Goal: Information Seeking & Learning: Find specific fact

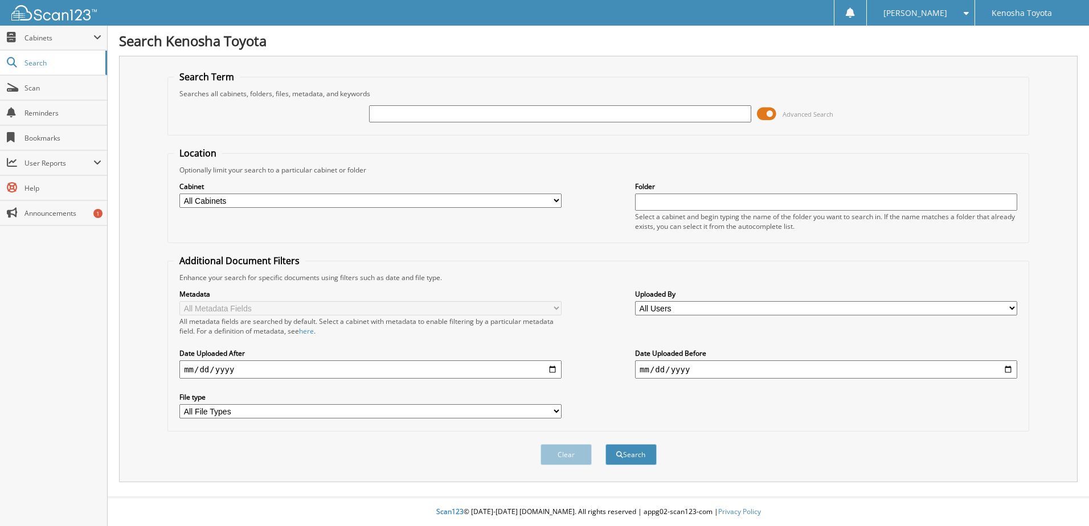
click at [773, 115] on span at bounding box center [766, 113] width 19 height 17
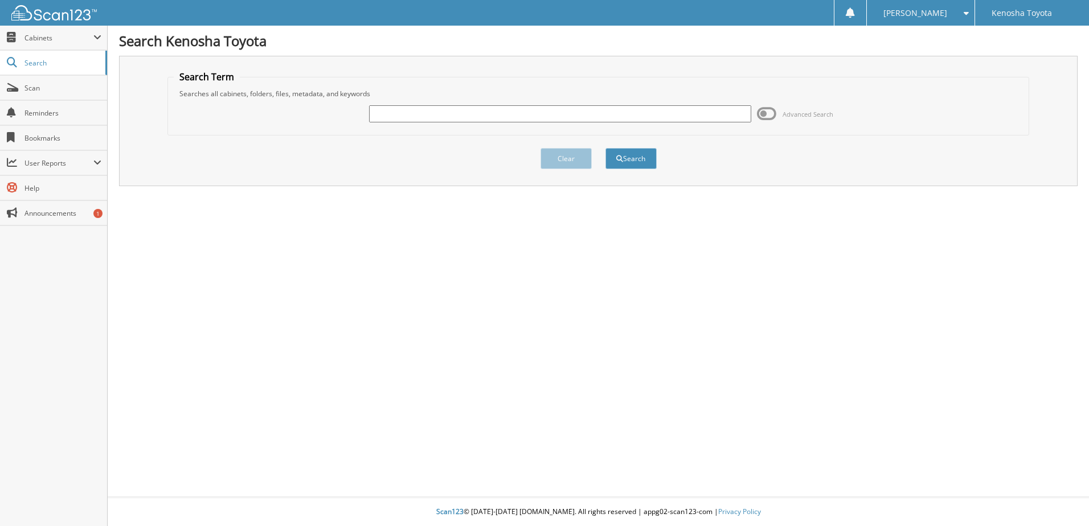
click at [474, 117] on input "text" at bounding box center [560, 113] width 382 height 17
type input "t251762"
click at [606, 148] on button "Search" at bounding box center [631, 158] width 51 height 21
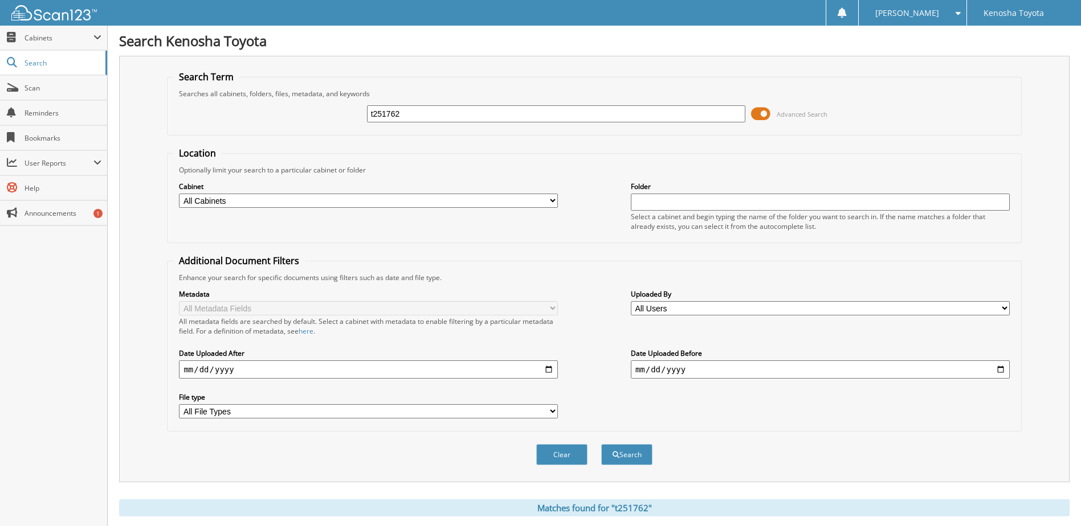
click at [765, 112] on span at bounding box center [760, 113] width 19 height 17
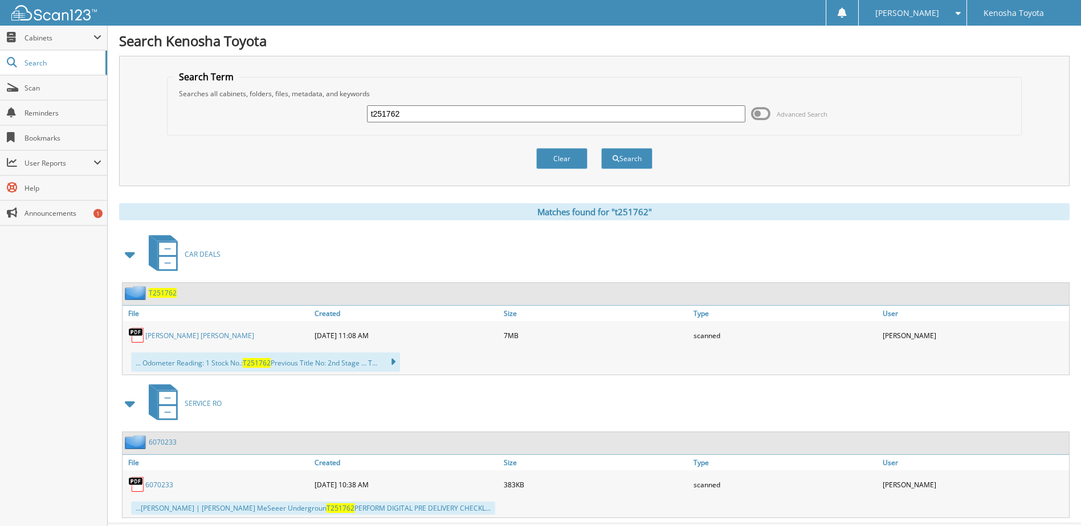
click at [203, 332] on link "[PERSON_NAME] [PERSON_NAME]" at bounding box center [199, 336] width 109 height 10
click at [196, 339] on link "[PERSON_NAME] [PERSON_NAME]" at bounding box center [199, 336] width 109 height 10
